Goal: Task Accomplishment & Management: Complete application form

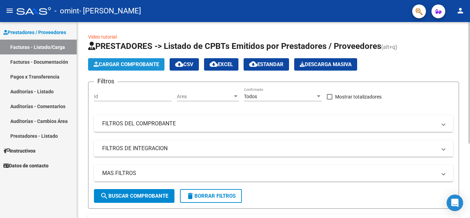
click at [142, 65] on span "Cargar Comprobante" at bounding box center [126, 64] width 65 height 6
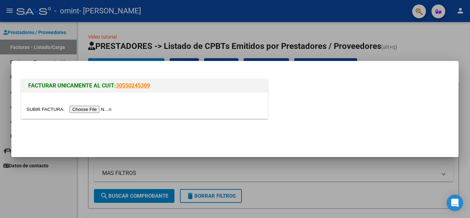
click at [104, 110] on input "file" at bounding box center [69, 109] width 87 height 7
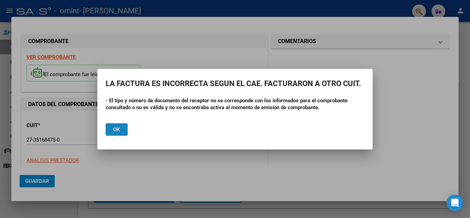
click at [118, 128] on span "Ok" at bounding box center [116, 129] width 7 height 6
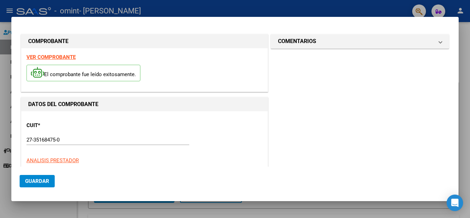
click at [185, 7] on div at bounding box center [235, 109] width 470 height 218
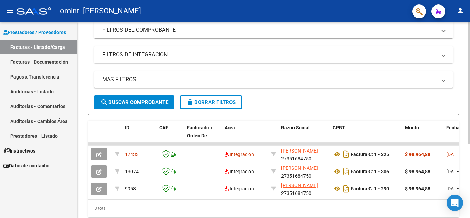
scroll to position [94, 0]
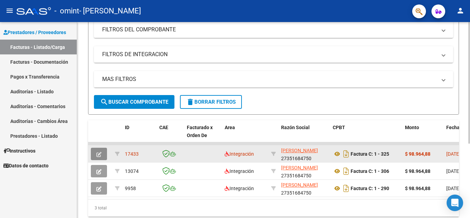
click at [100, 152] on icon "button" at bounding box center [98, 154] width 5 height 5
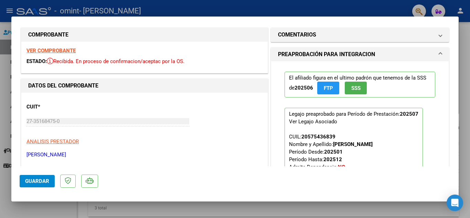
scroll to position [0, 0]
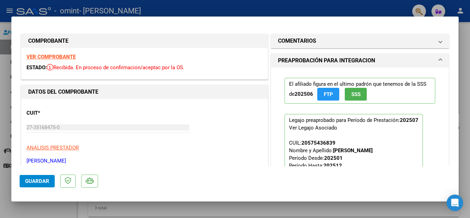
click at [467, 62] on div at bounding box center [235, 109] width 470 height 218
type input "$ 0,00"
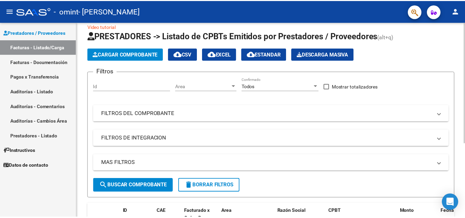
scroll to position [10, 0]
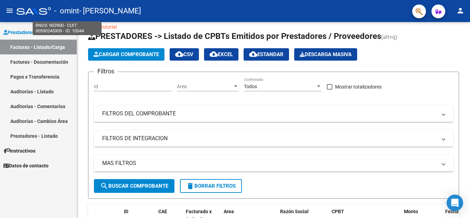
click at [76, 10] on span "- omint" at bounding box center [66, 10] width 25 height 15
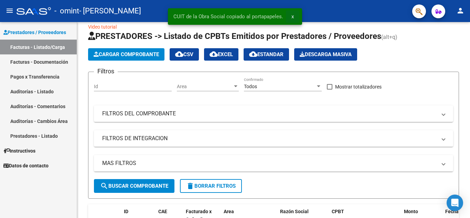
click at [294, 17] on button "x" at bounding box center [292, 16] width 13 height 12
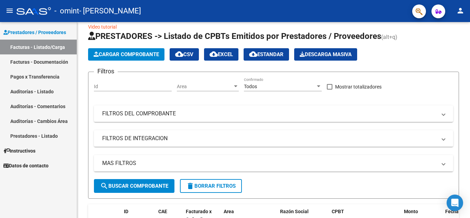
click at [458, 10] on mat-icon "person" at bounding box center [460, 11] width 8 height 8
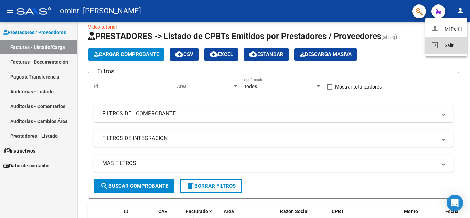
click at [446, 46] on button "exit_to_app Salir" at bounding box center [446, 45] width 42 height 17
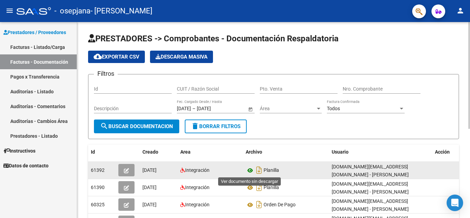
click at [249, 171] on icon at bounding box center [250, 170] width 9 height 8
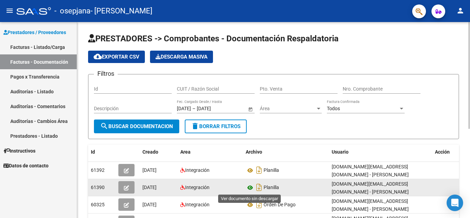
click at [250, 189] on icon at bounding box center [250, 187] width 9 height 8
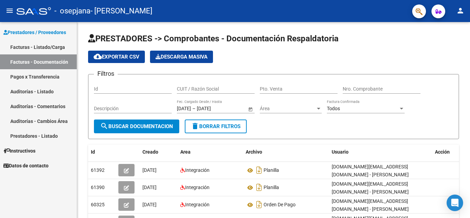
click at [44, 46] on link "Facturas - Listado/Carga" at bounding box center [38, 47] width 77 height 15
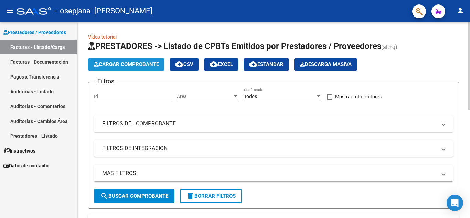
click at [140, 65] on span "Cargar Comprobante" at bounding box center [126, 64] width 65 height 6
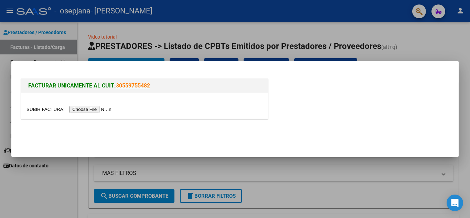
click at [108, 110] on input "file" at bounding box center [69, 109] width 87 height 7
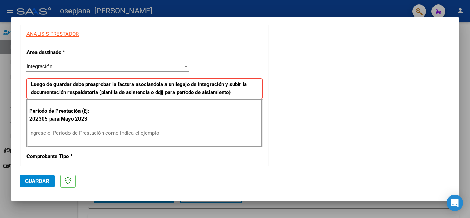
scroll to position [126, 0]
click at [128, 66] on div "Integración" at bounding box center [104, 66] width 157 height 6
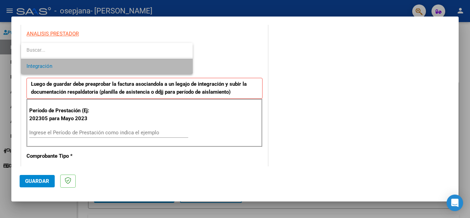
click at [128, 66] on span "Integración" at bounding box center [106, 65] width 161 height 15
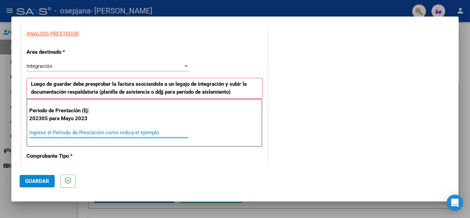
click at [77, 134] on input "Ingrese el Período de Prestación como indica el ejemplo" at bounding box center [108, 132] width 159 height 6
type input "202507"
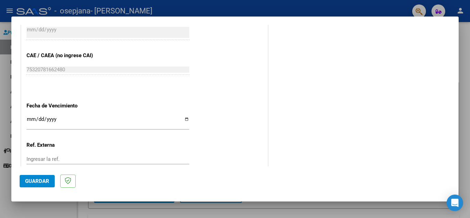
scroll to position [410, 0]
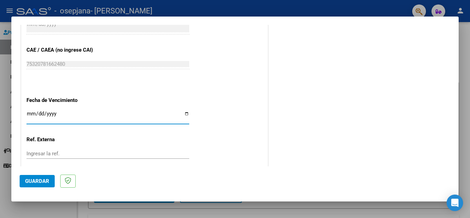
click at [79, 114] on input "Ingresar la fecha" at bounding box center [107, 116] width 163 height 11
click at [185, 113] on input "Ingresar la fecha" at bounding box center [107, 116] width 163 height 11
type input "[DATE]"
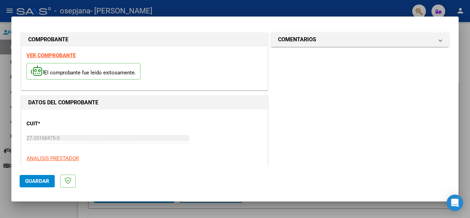
scroll to position [0, 0]
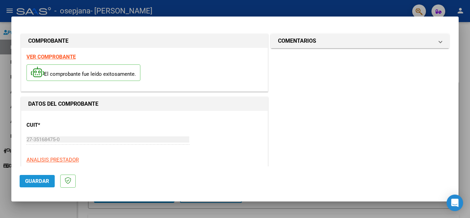
click at [33, 183] on span "Guardar" at bounding box center [37, 181] width 24 height 6
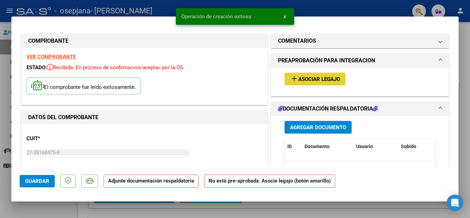
click at [329, 80] on span "Asociar Legajo" at bounding box center [319, 79] width 42 height 6
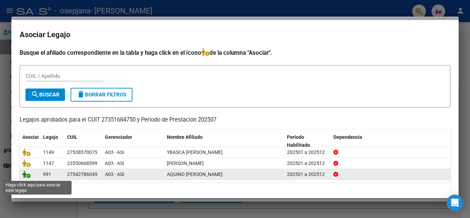
click at [26, 177] on icon at bounding box center [26, 174] width 8 height 8
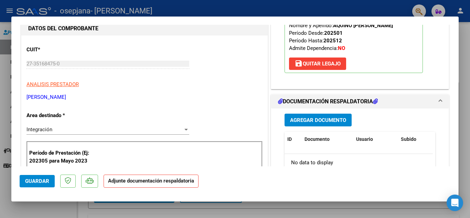
scroll to position [115, 0]
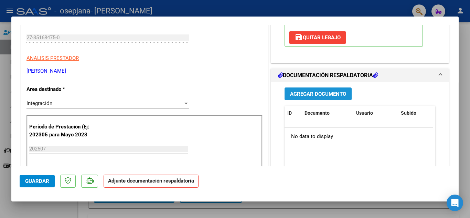
click at [313, 92] on span "Agregar Documento" at bounding box center [318, 94] width 56 height 6
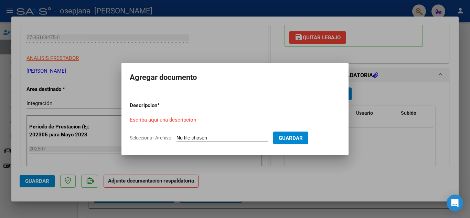
click at [309, 116] on form "Descripcion * Escriba aquí una descripcion Seleccionar Archivo Guardar" at bounding box center [235, 121] width 211 height 50
click at [174, 121] on input "Escriba aquí una descripcion" at bounding box center [202, 120] width 145 height 6
click at [173, 122] on input "Escriba aquí una descripcion" at bounding box center [202, 120] width 145 height 6
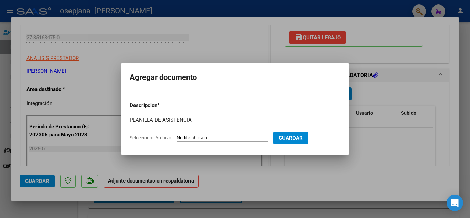
type input "PLANILLA DE ASISTENCIA"
click at [197, 137] on input "Seleccionar Archivo" at bounding box center [222, 138] width 91 height 7
type input "C:\fakepath\[PERSON_NAME][DATE].pdf"
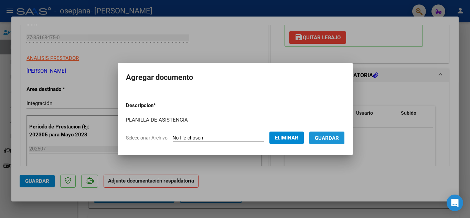
click at [331, 136] on span "Guardar" at bounding box center [327, 138] width 24 height 6
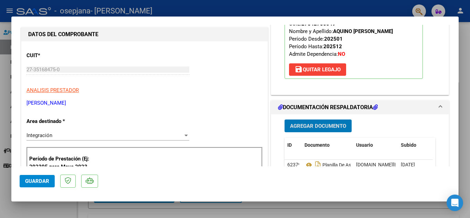
scroll to position [85, 0]
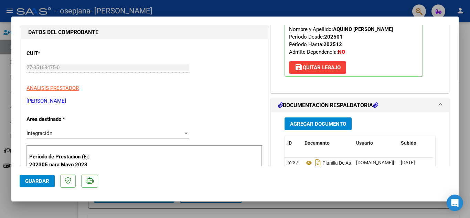
click at [439, 106] on span at bounding box center [440, 105] width 3 height 8
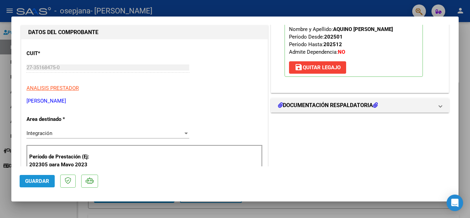
click at [40, 181] on span "Guardar" at bounding box center [37, 181] width 24 height 6
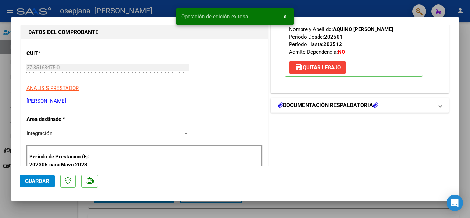
click at [439, 104] on span at bounding box center [440, 105] width 3 height 8
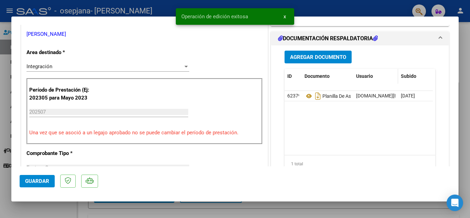
scroll to position [154, 0]
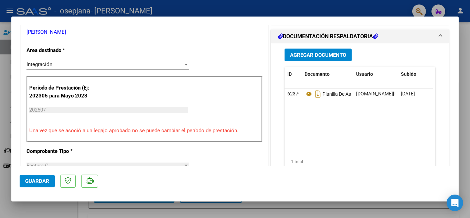
click at [464, 119] on div at bounding box center [235, 109] width 470 height 218
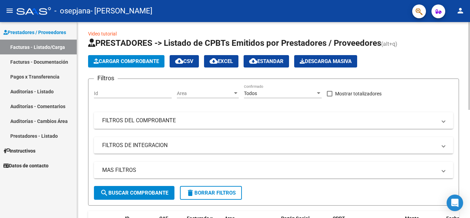
scroll to position [0, 0]
